Goal: Transaction & Acquisition: Purchase product/service

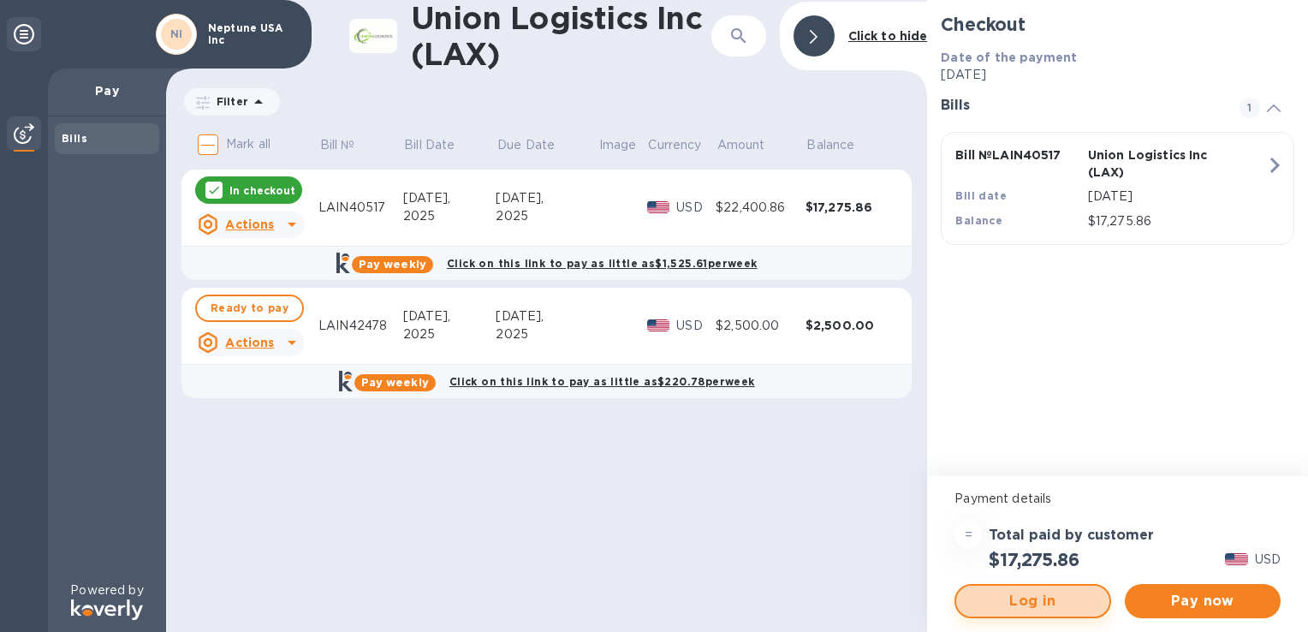
click at [1070, 605] on span "Log in" at bounding box center [1032, 601] width 125 height 21
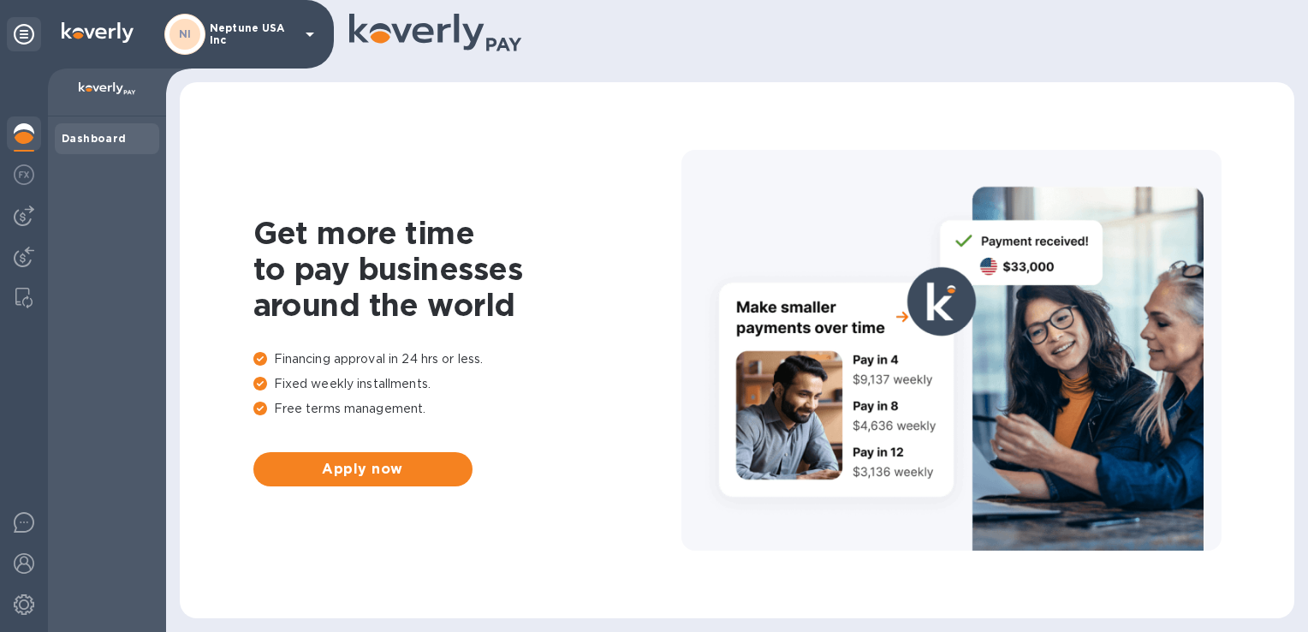
click at [95, 139] on b "Dashboard" at bounding box center [94, 138] width 65 height 13
click at [29, 173] on img at bounding box center [24, 174] width 21 height 21
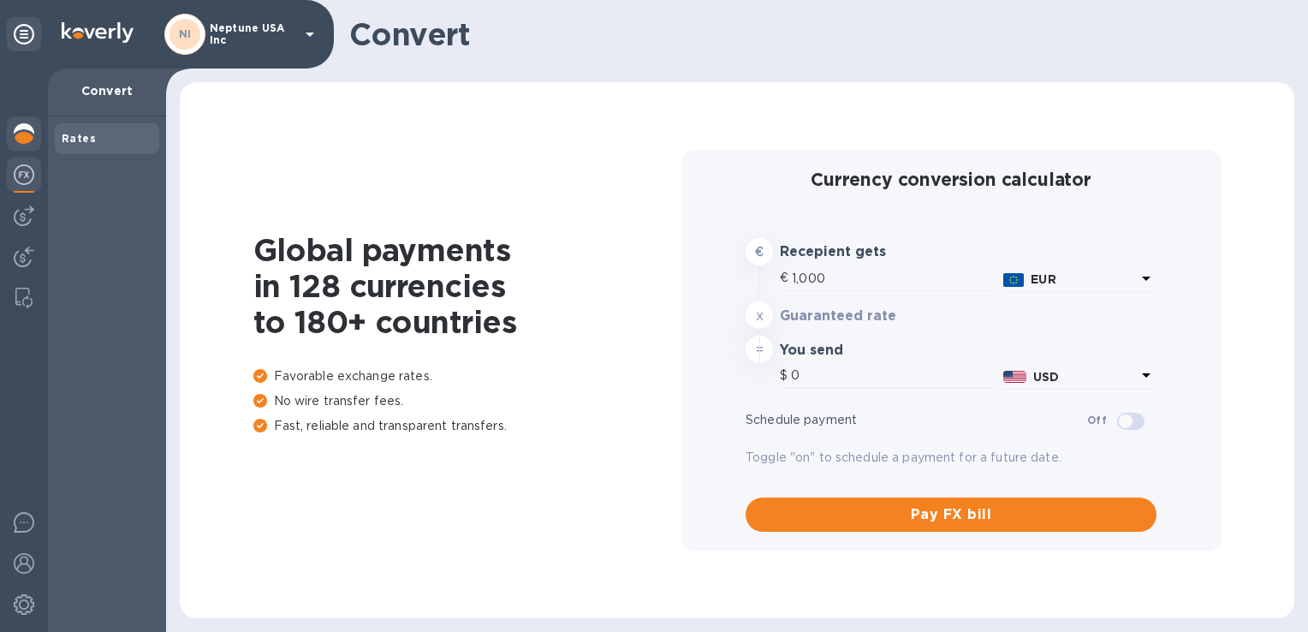
type input "1,162.09"
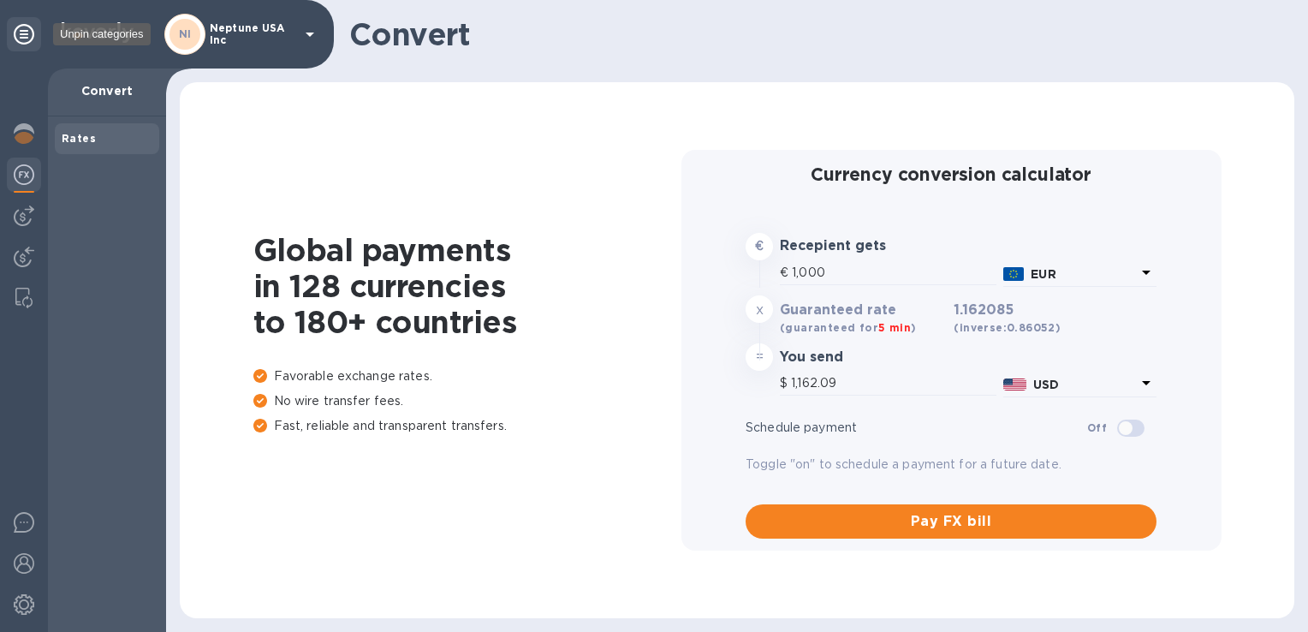
click at [28, 29] on icon at bounding box center [24, 34] width 21 height 21
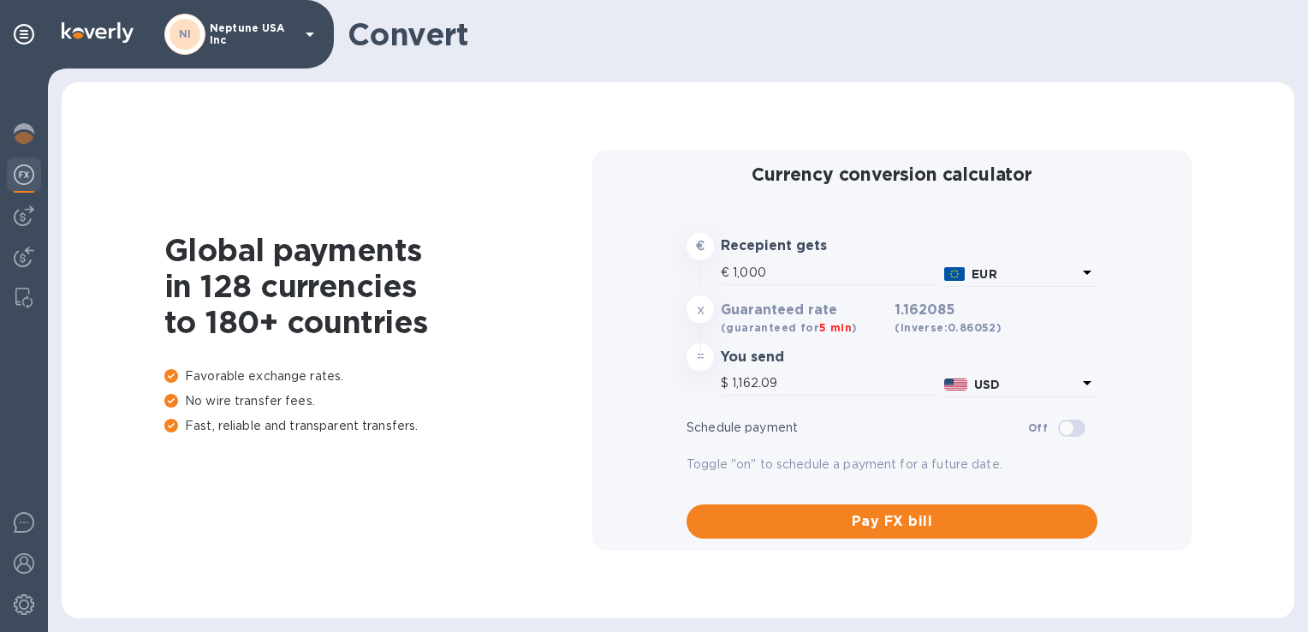
click at [293, 33] on p "Neptune USA Inc" at bounding box center [253, 34] width 86 height 24
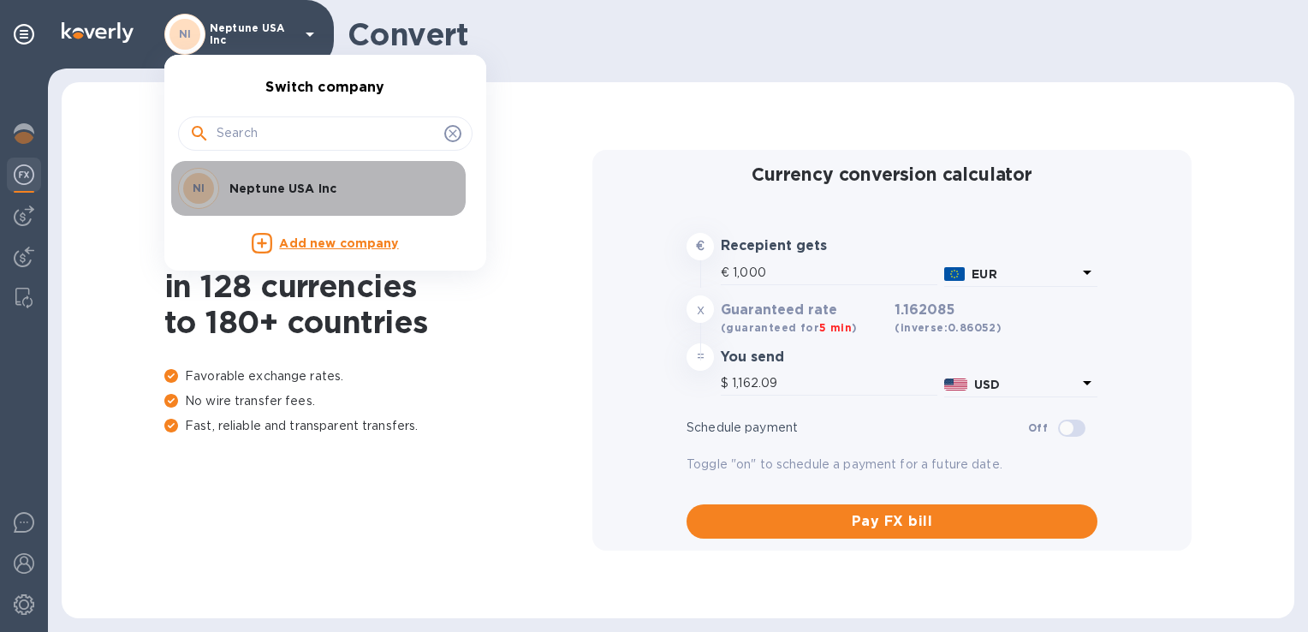
click at [308, 187] on p "Neptune USA Inc" at bounding box center [337, 188] width 216 height 17
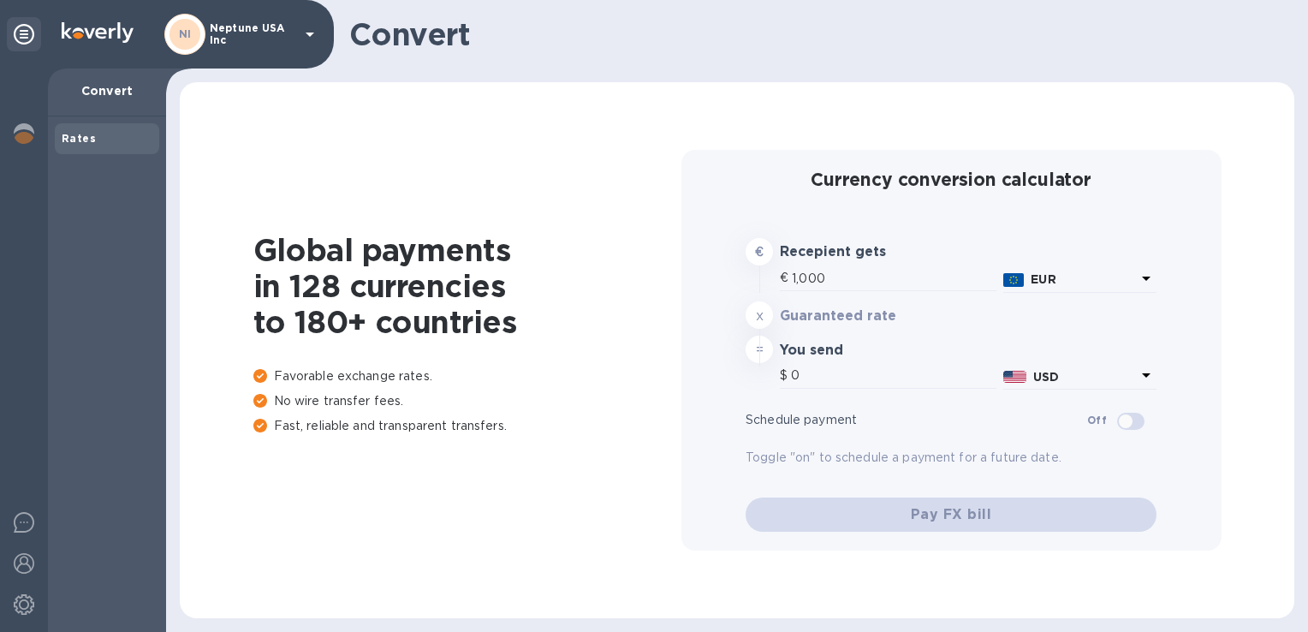
type input "1,162.09"
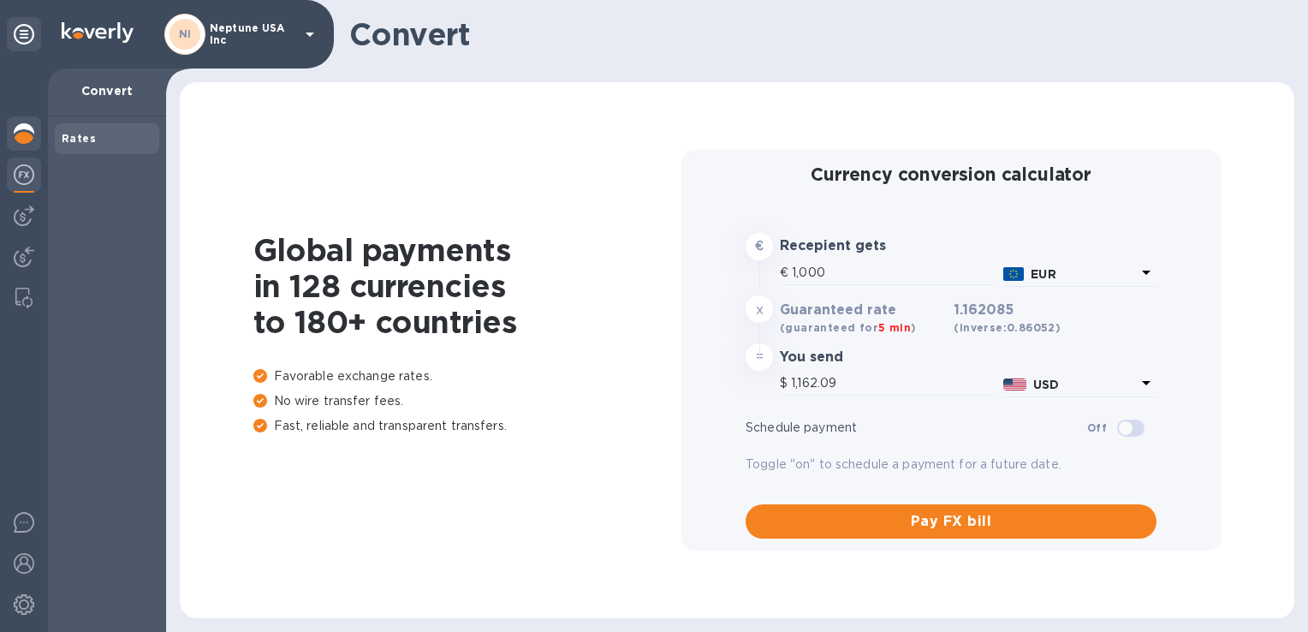
click at [21, 149] on div at bounding box center [24, 135] width 34 height 38
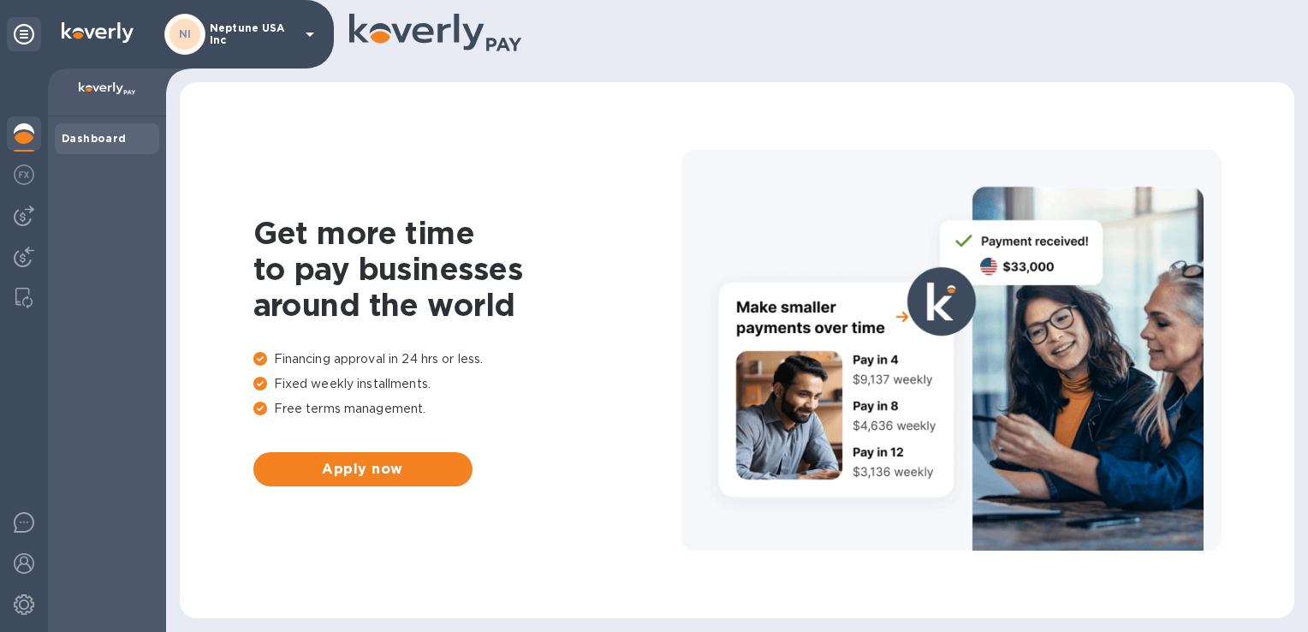
click at [86, 142] on b "Dashboard" at bounding box center [94, 138] width 65 height 13
click at [21, 29] on icon at bounding box center [24, 34] width 21 height 21
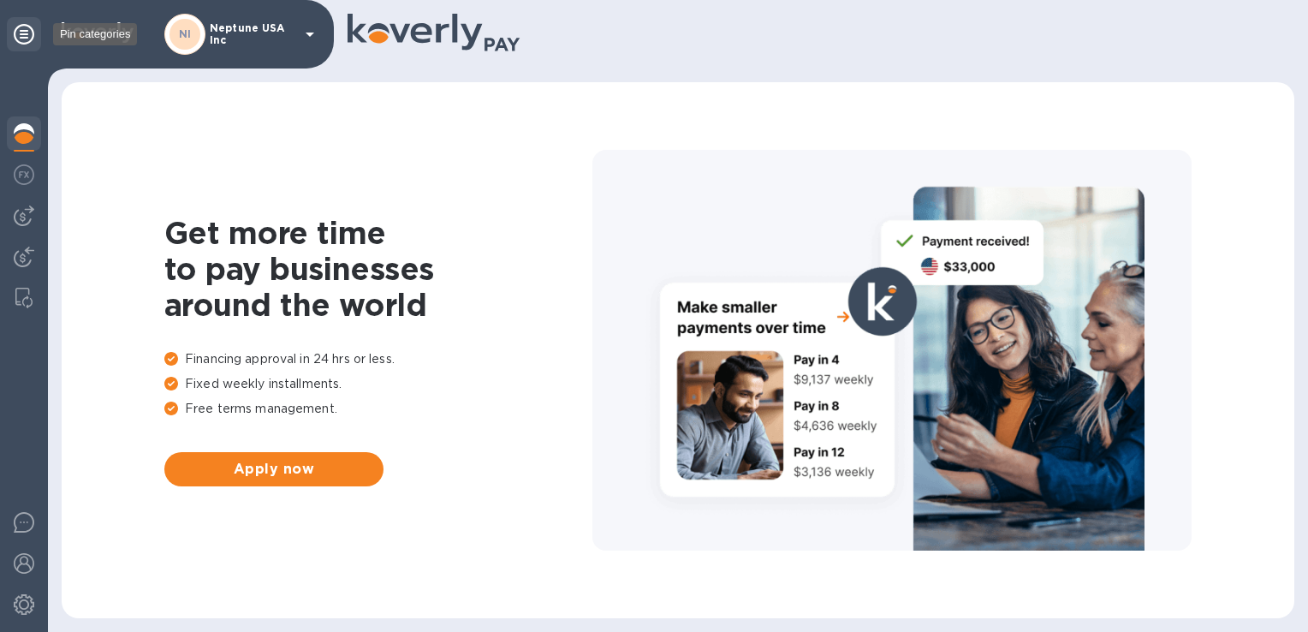
click at [21, 29] on icon at bounding box center [24, 34] width 21 height 21
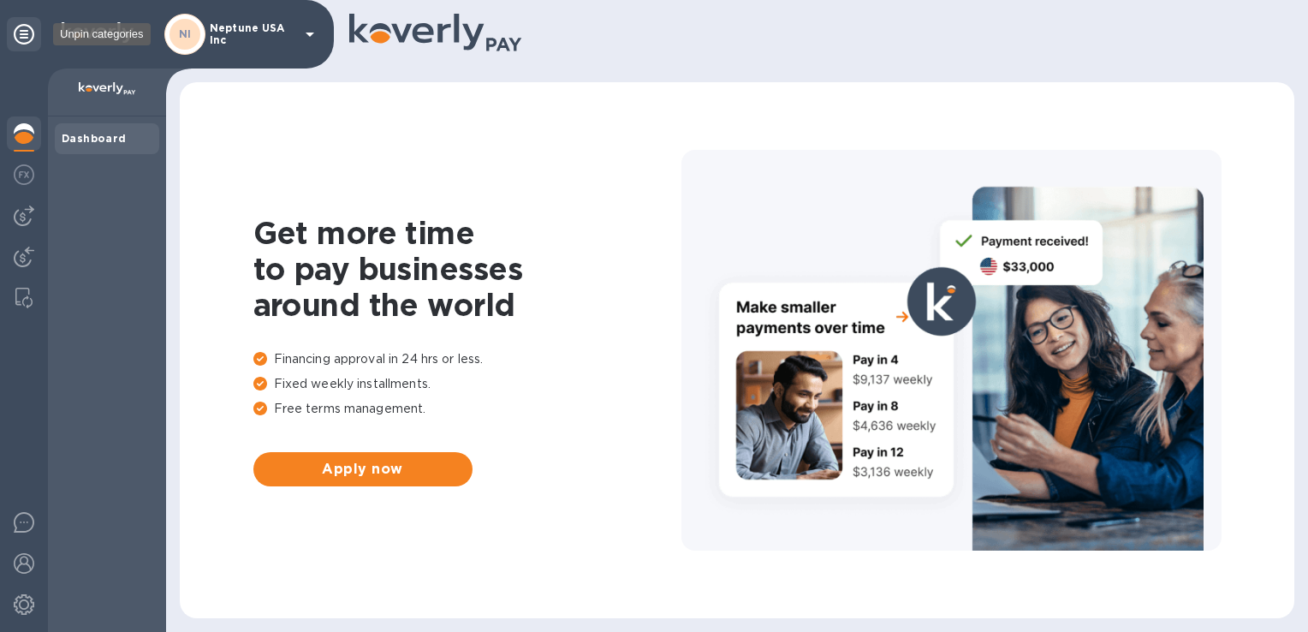
click at [21, 29] on icon at bounding box center [24, 34] width 21 height 21
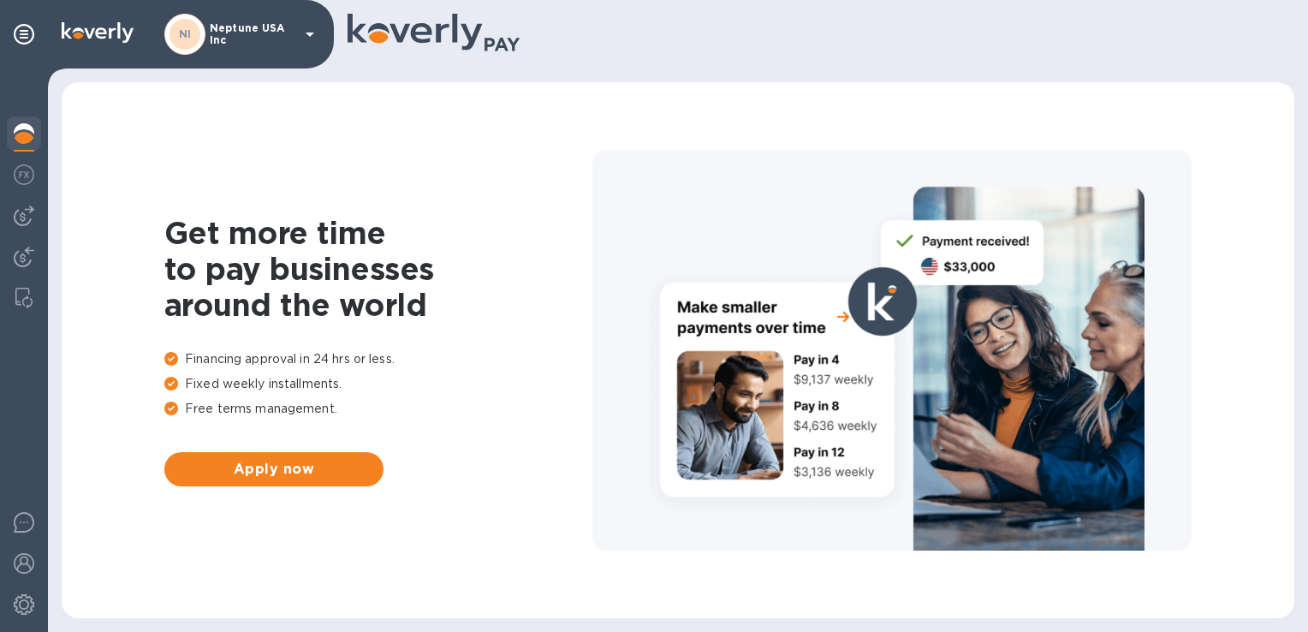
click at [312, 36] on icon at bounding box center [310, 34] width 21 height 21
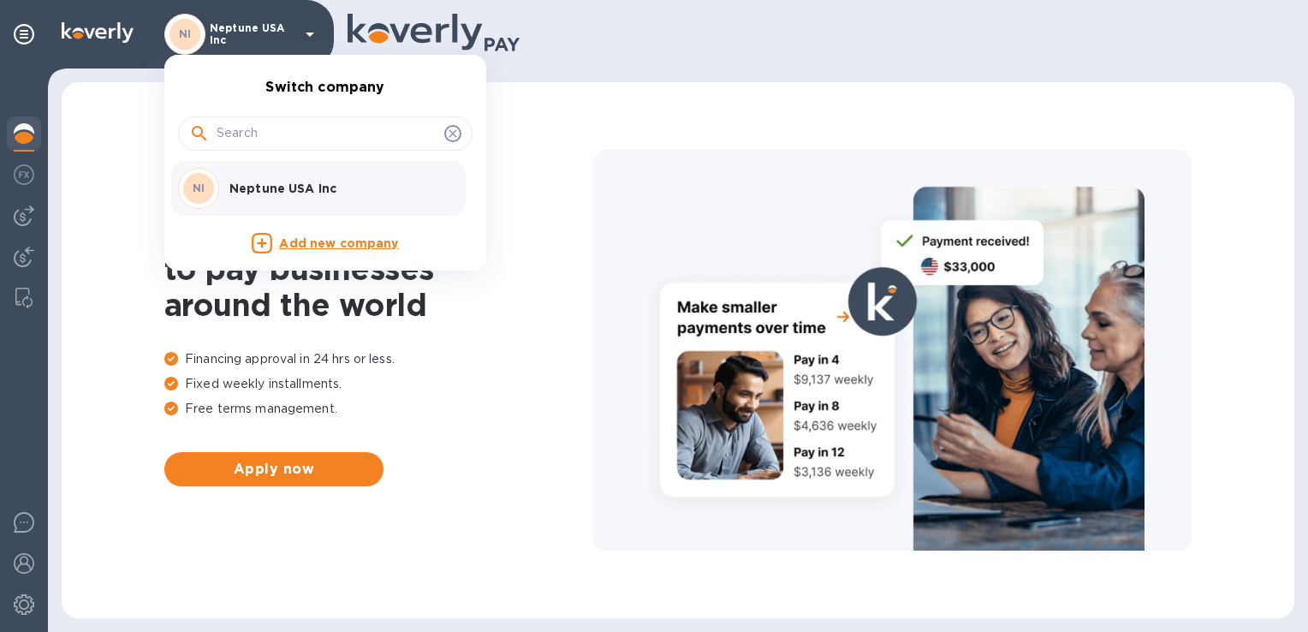
click at [561, 269] on div at bounding box center [654, 316] width 1308 height 632
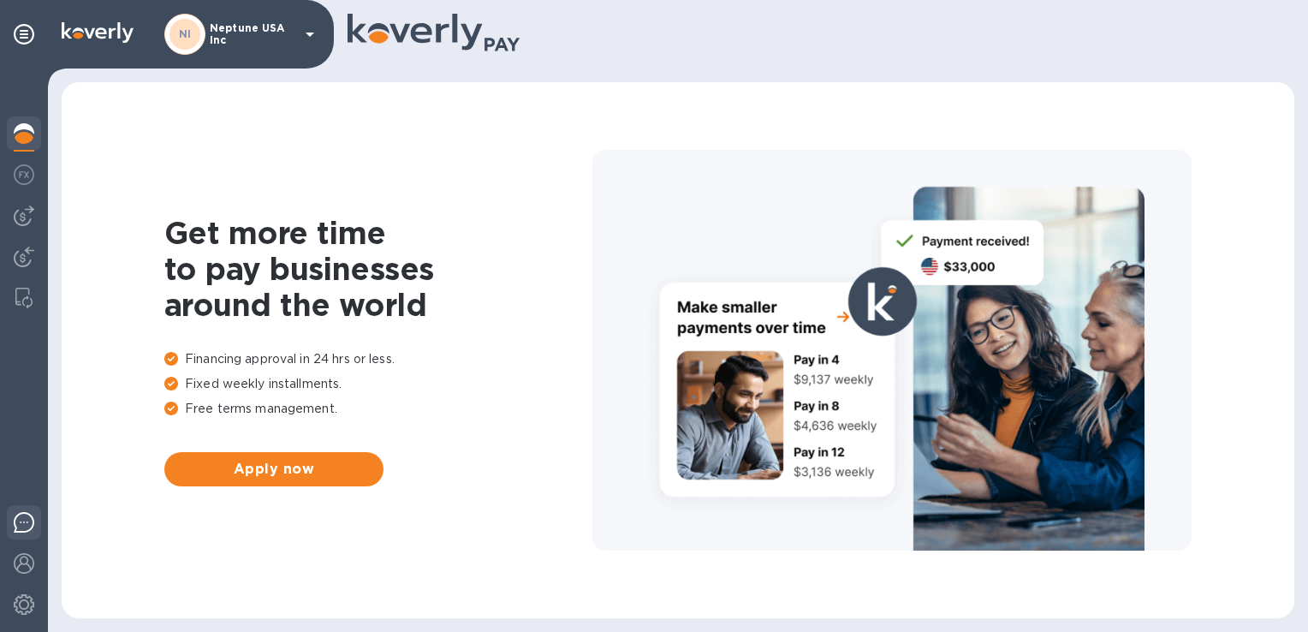
click at [27, 527] on img at bounding box center [24, 522] width 21 height 21
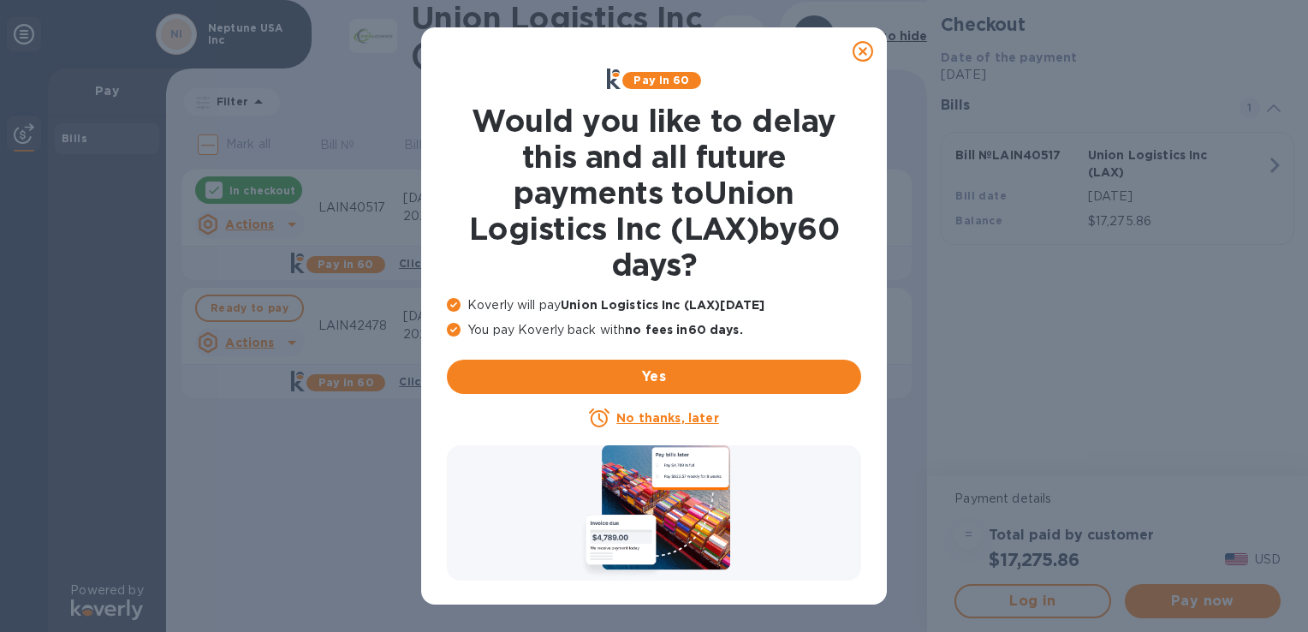
click at [660, 415] on u "No thanks, later" at bounding box center [667, 418] width 102 height 14
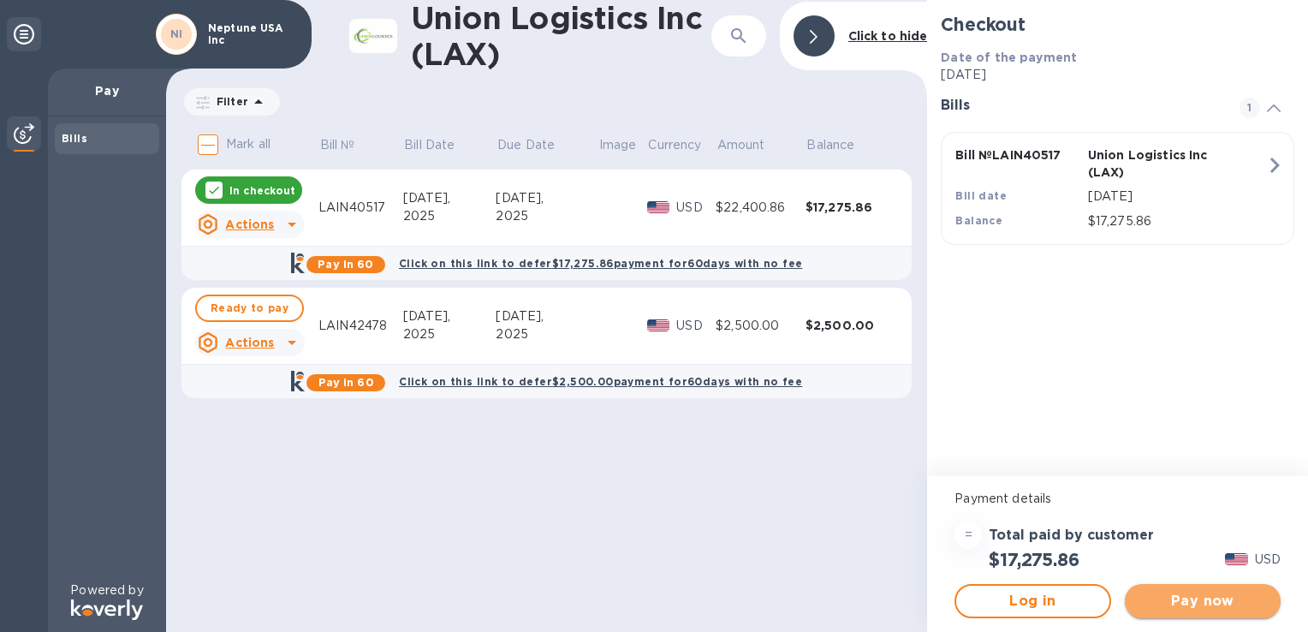
click at [1181, 594] on span "Pay now" at bounding box center [1203, 601] width 128 height 21
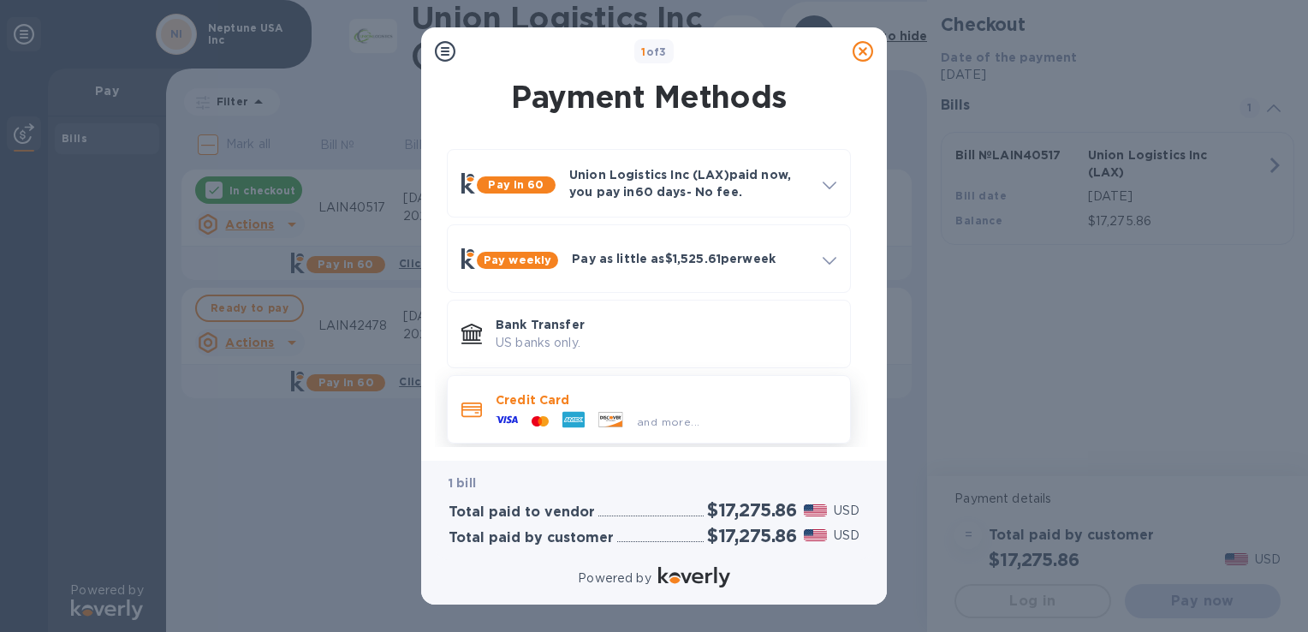
click at [592, 408] on div "and more..." at bounding box center [597, 421] width 217 height 26
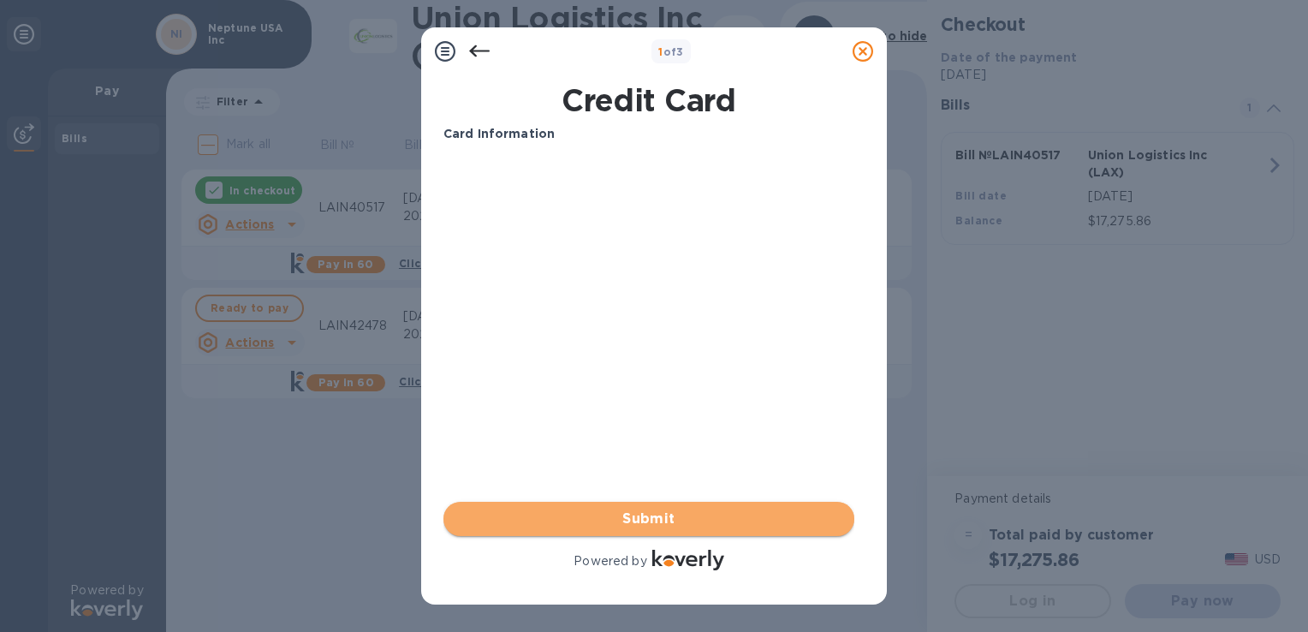
click at [623, 518] on span "Submit" at bounding box center [649, 519] width 384 height 21
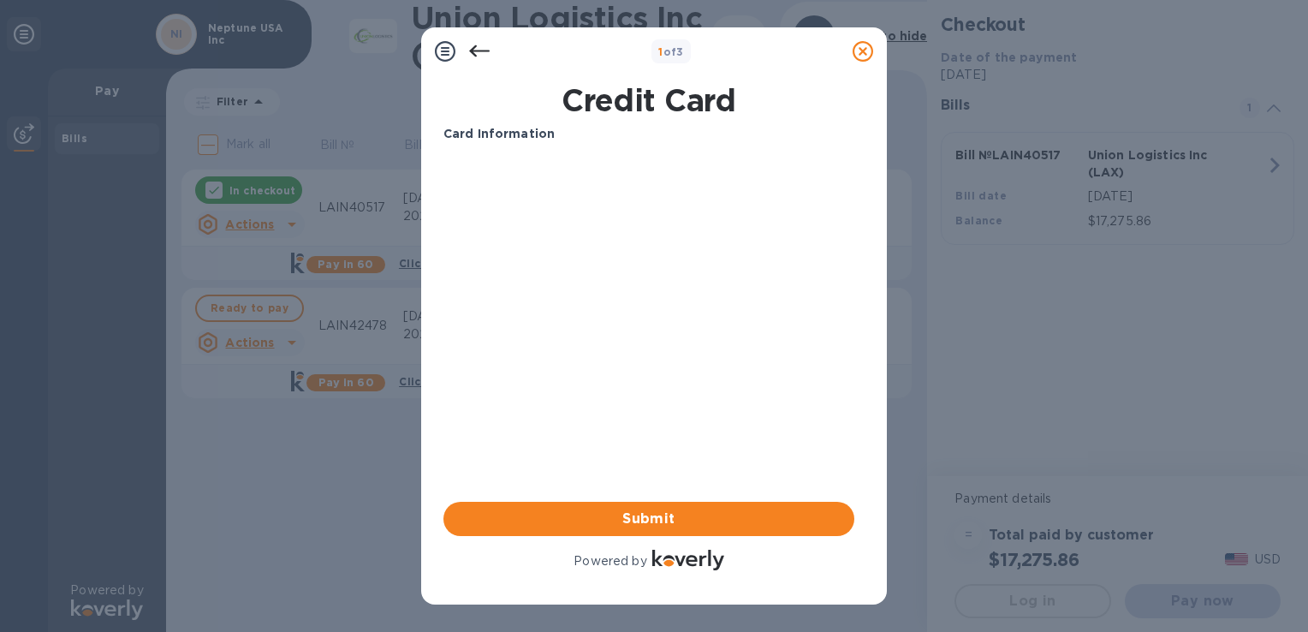
click at [484, 48] on icon at bounding box center [479, 51] width 21 height 21
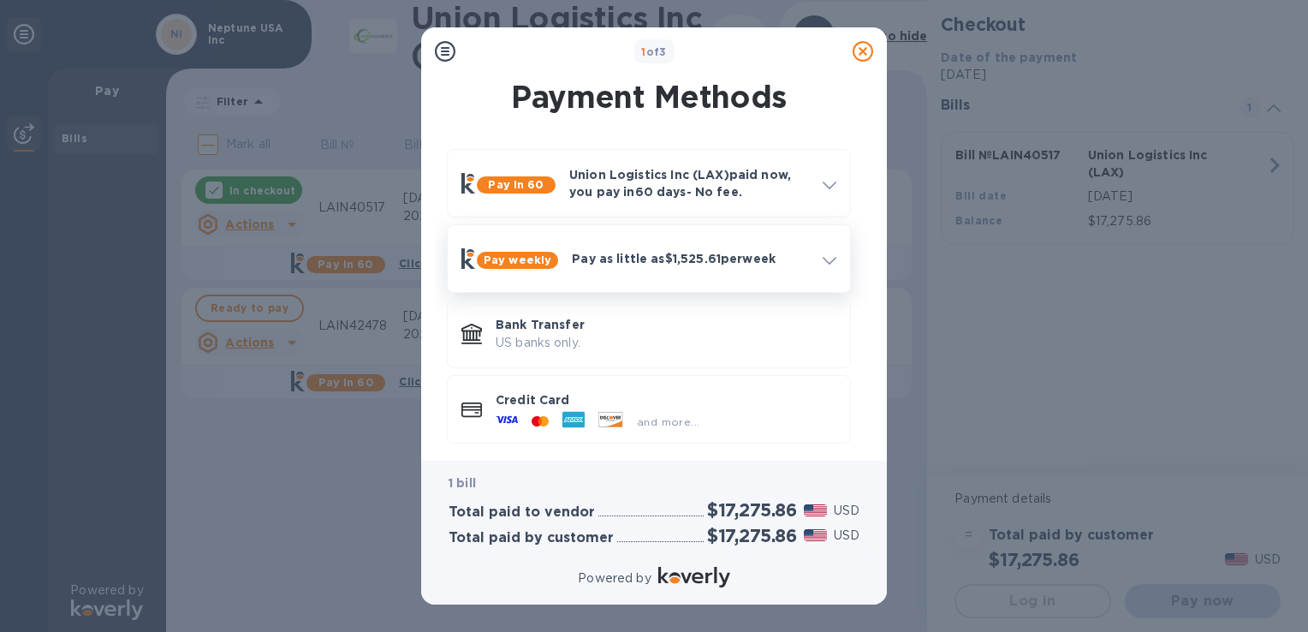
click at [825, 259] on icon at bounding box center [830, 261] width 14 height 8
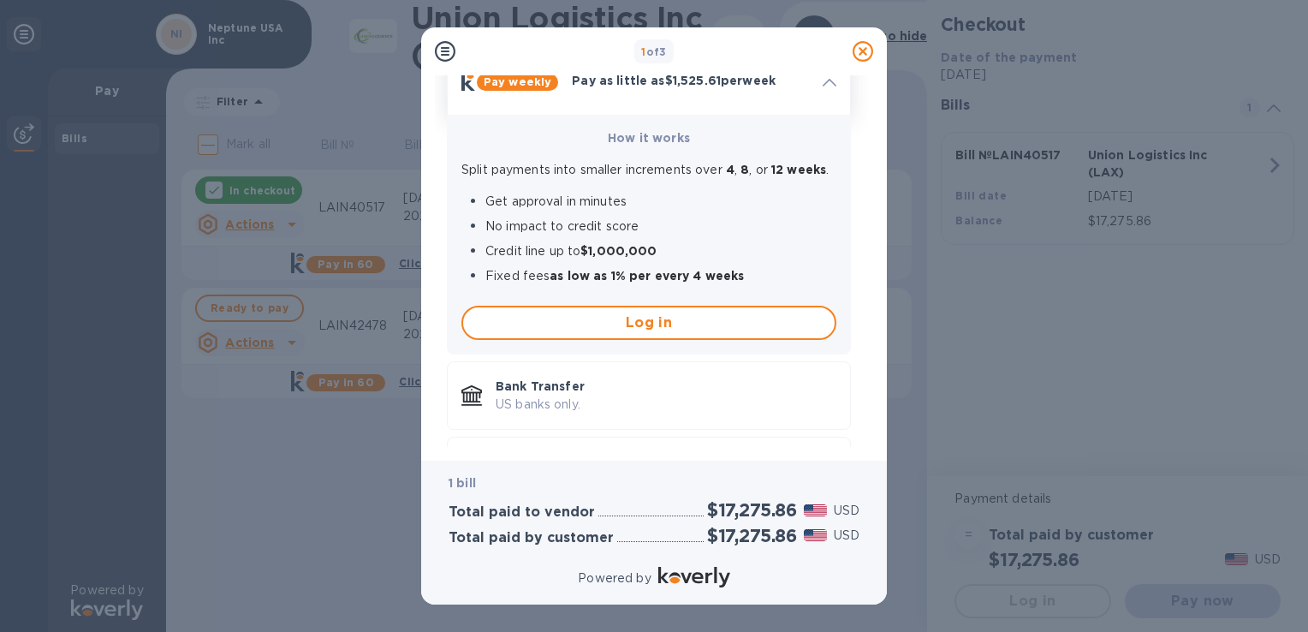
scroll to position [266, 0]
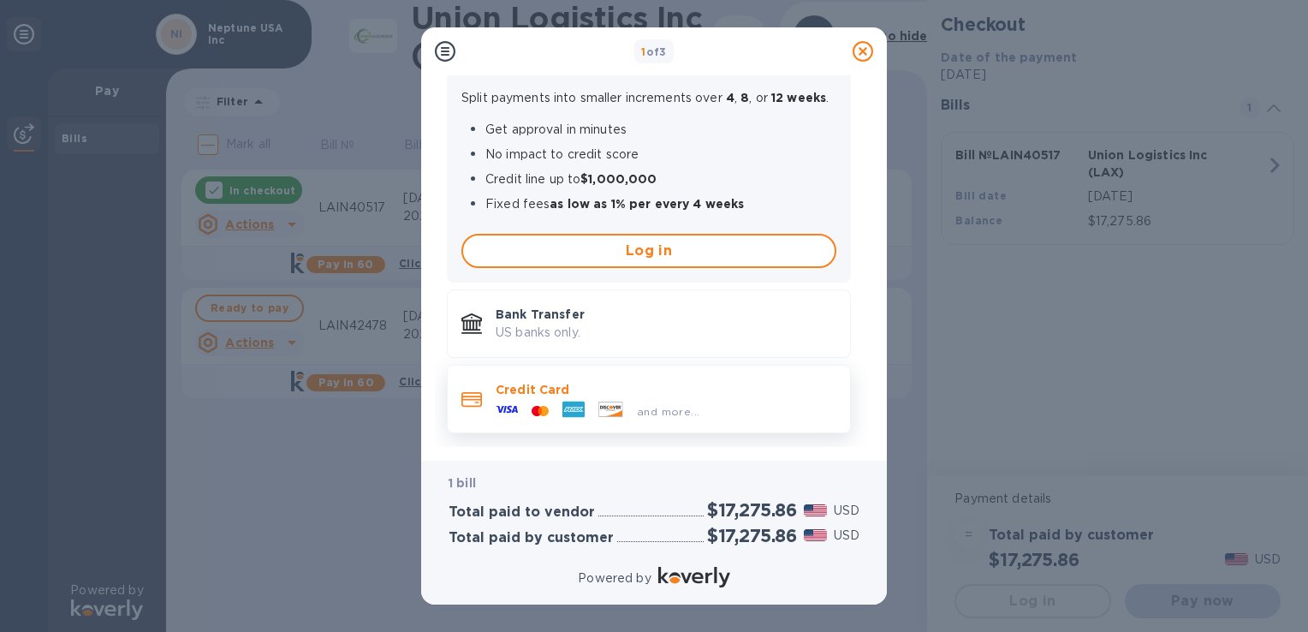
click at [650, 405] on span "and more..." at bounding box center [668, 411] width 62 height 13
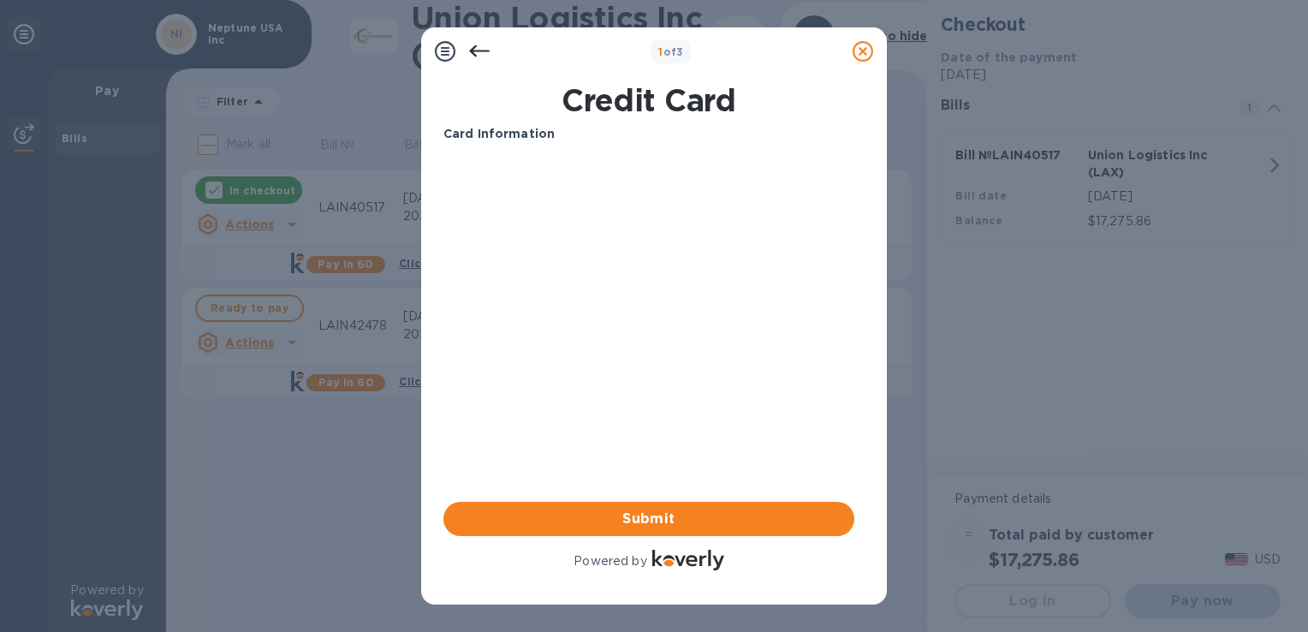
click at [476, 53] on icon at bounding box center [479, 51] width 21 height 21
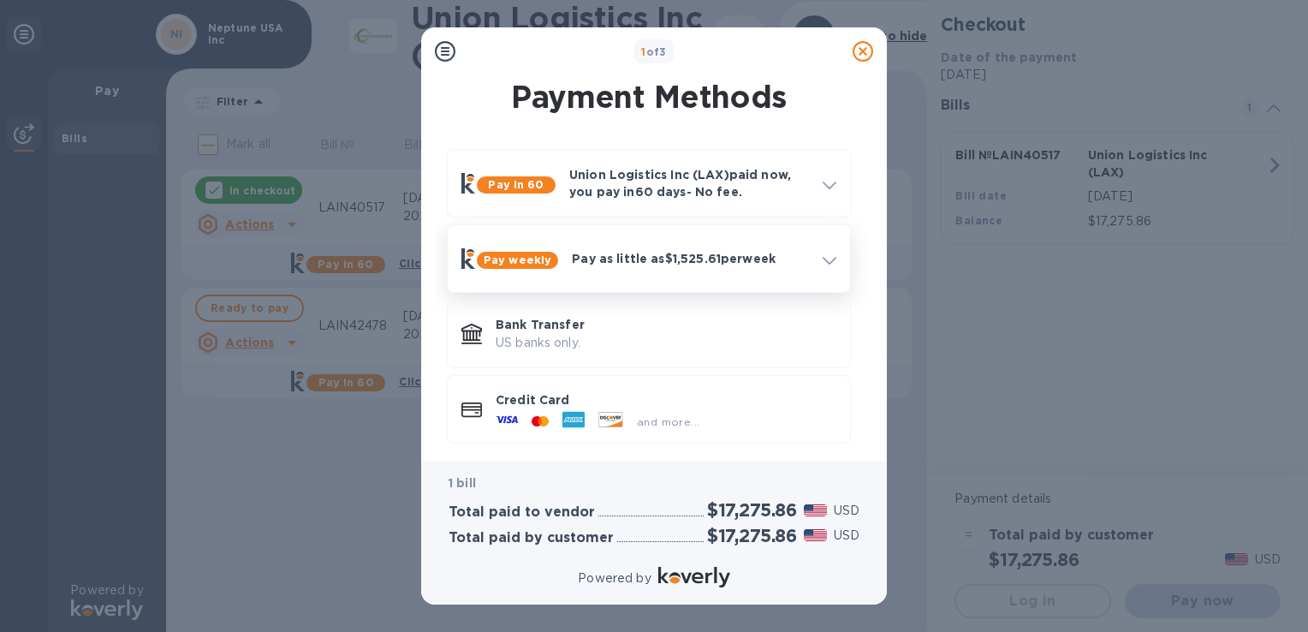
click at [582, 256] on p "Pay as little as $1,525.61 per week" at bounding box center [690, 258] width 237 height 17
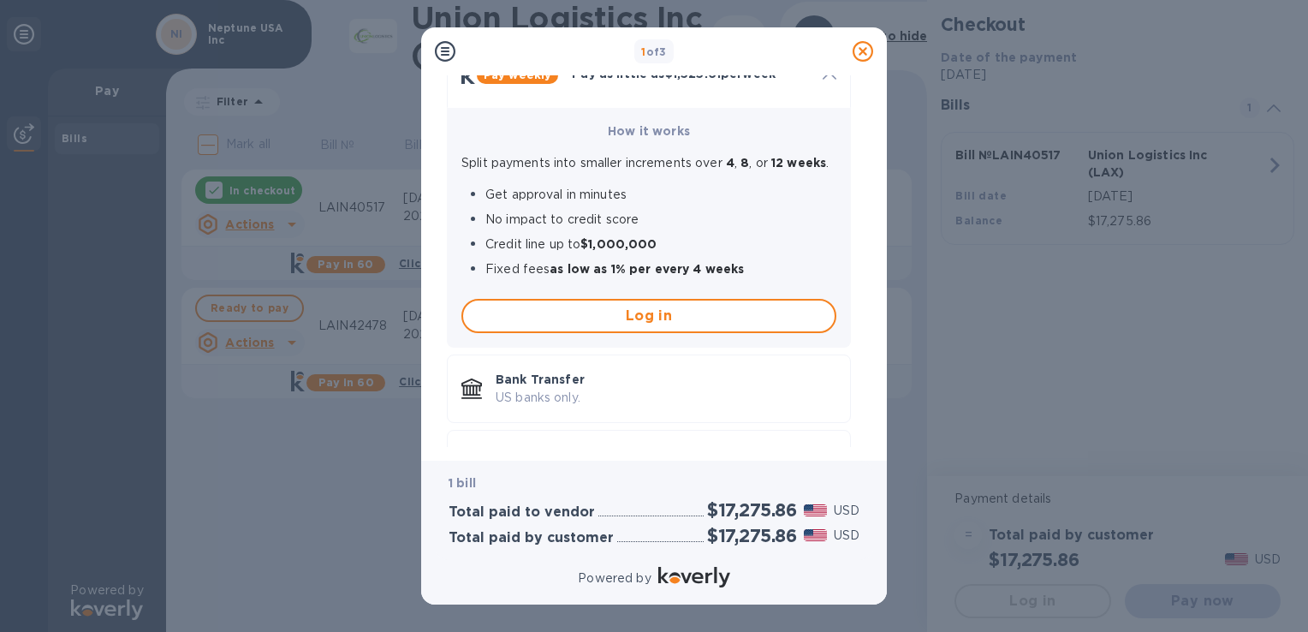
scroll to position [204, 0]
